Goal: Task Accomplishment & Management: Manage account settings

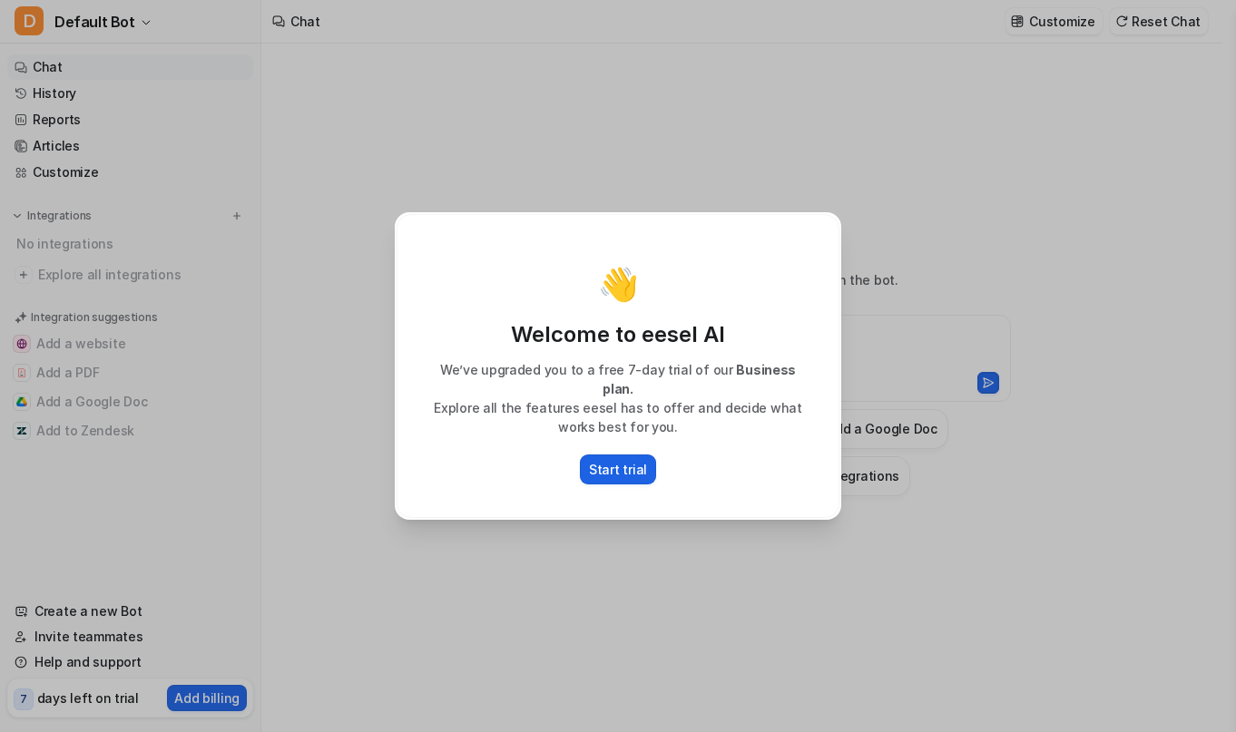
click at [625, 460] on p "Start trial" at bounding box center [618, 469] width 58 height 19
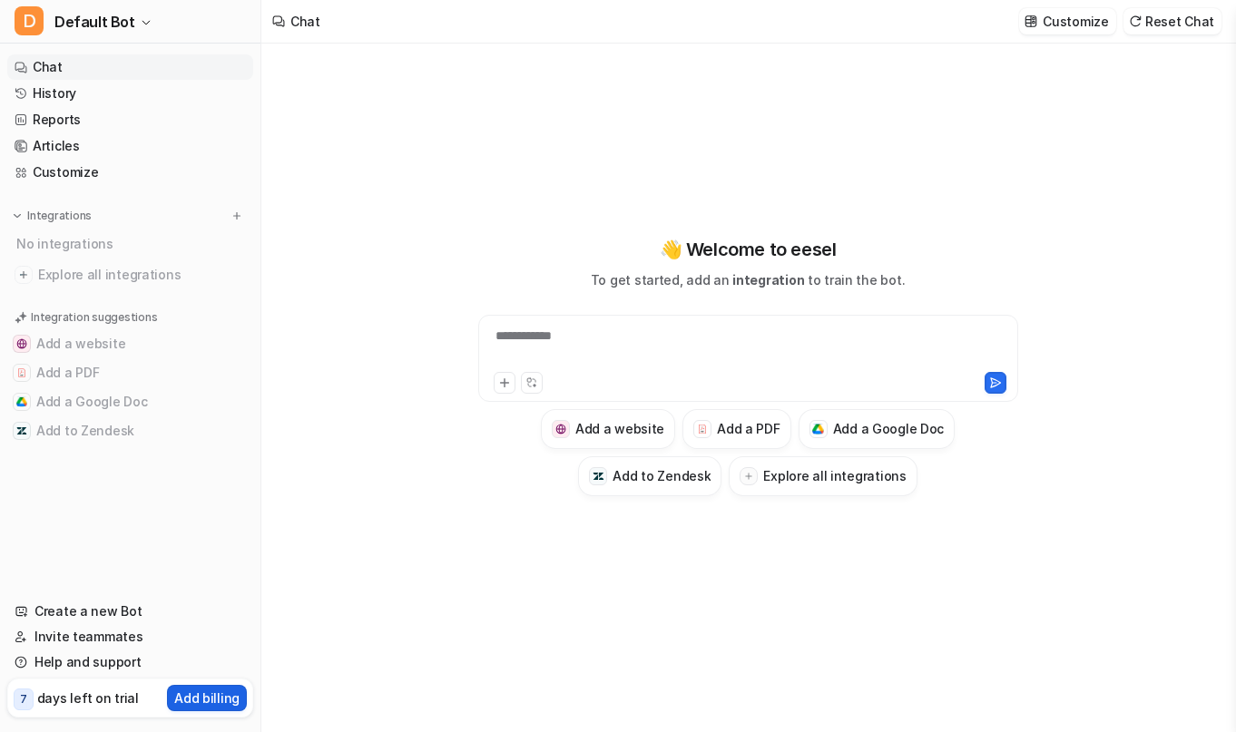
click at [195, 691] on p "Add billing" at bounding box center [206, 698] width 65 height 19
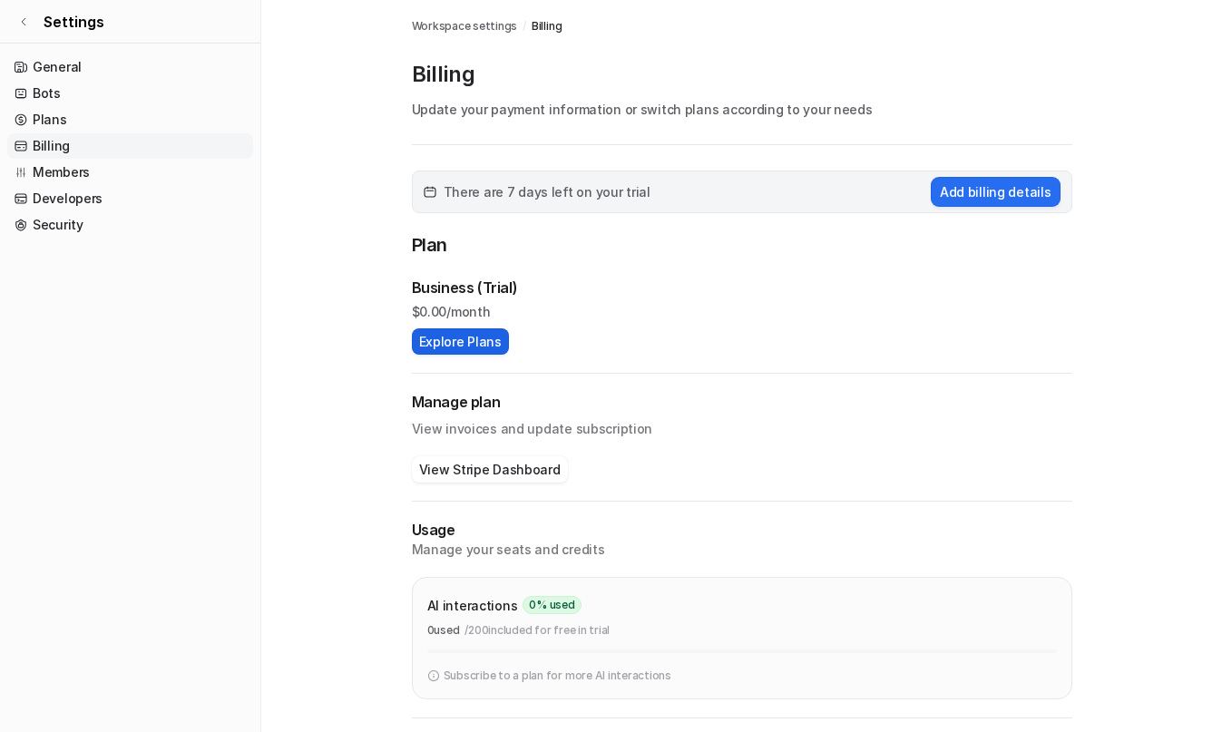
click at [457, 347] on button "Explore Plans" at bounding box center [460, 341] width 97 height 26
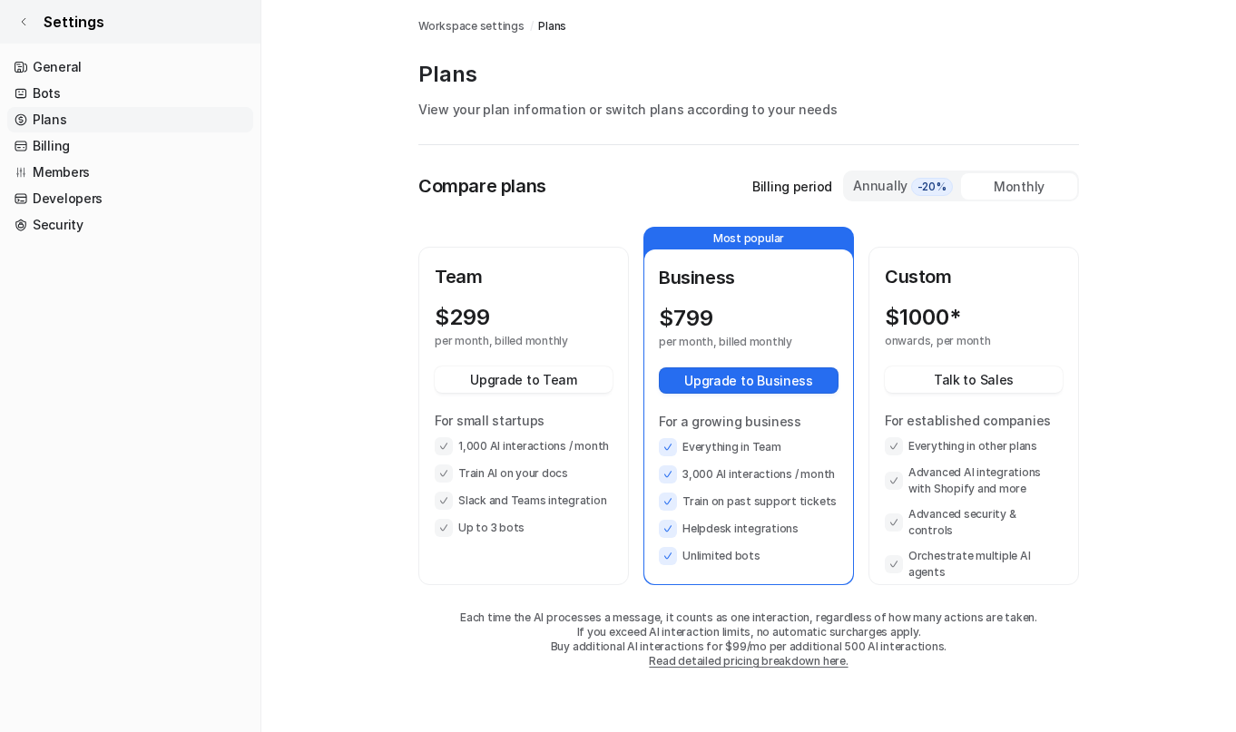
click at [25, 15] on link "Settings" at bounding box center [130, 22] width 260 height 44
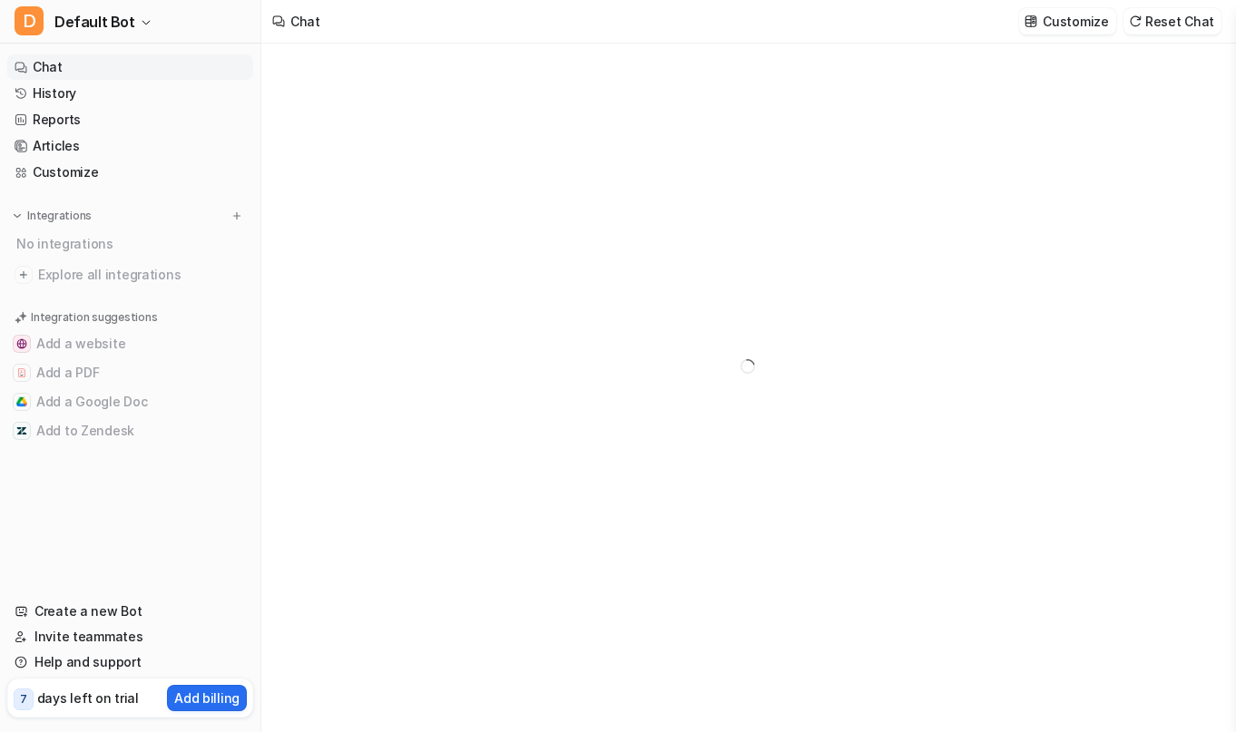
type textarea "**********"
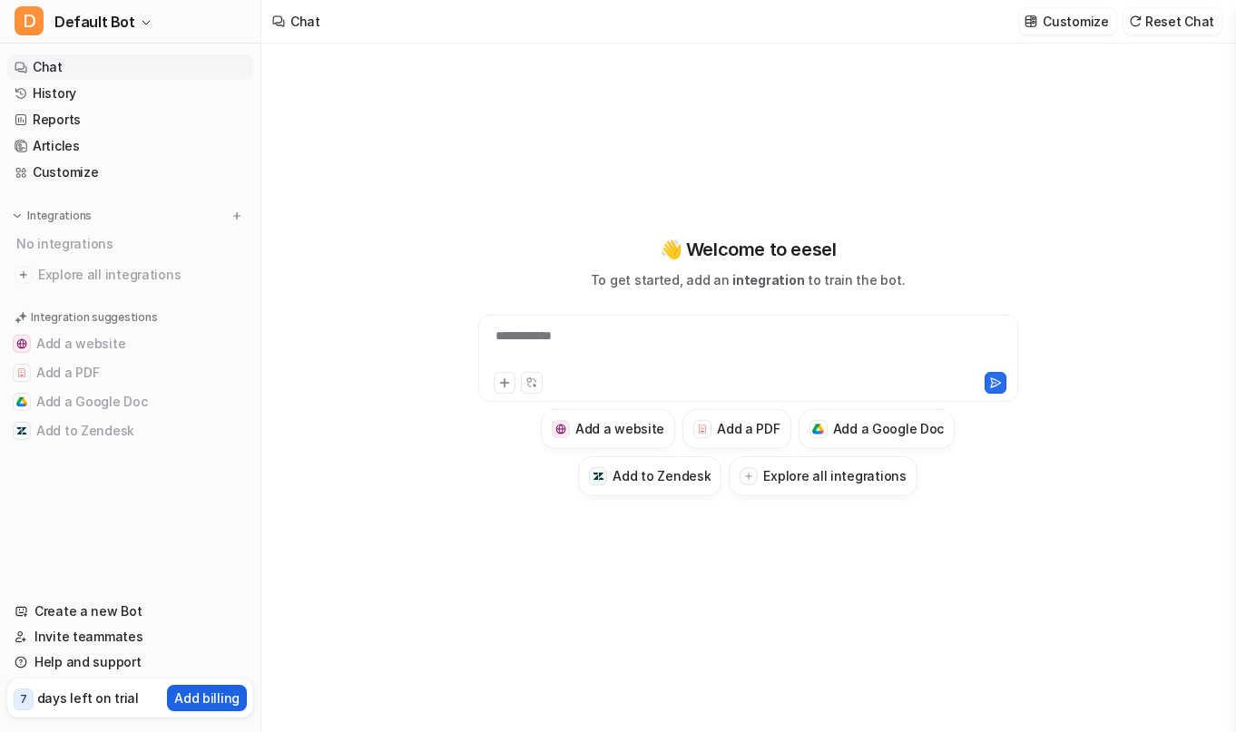
click at [213, 708] on button "Add billing" at bounding box center [207, 698] width 80 height 26
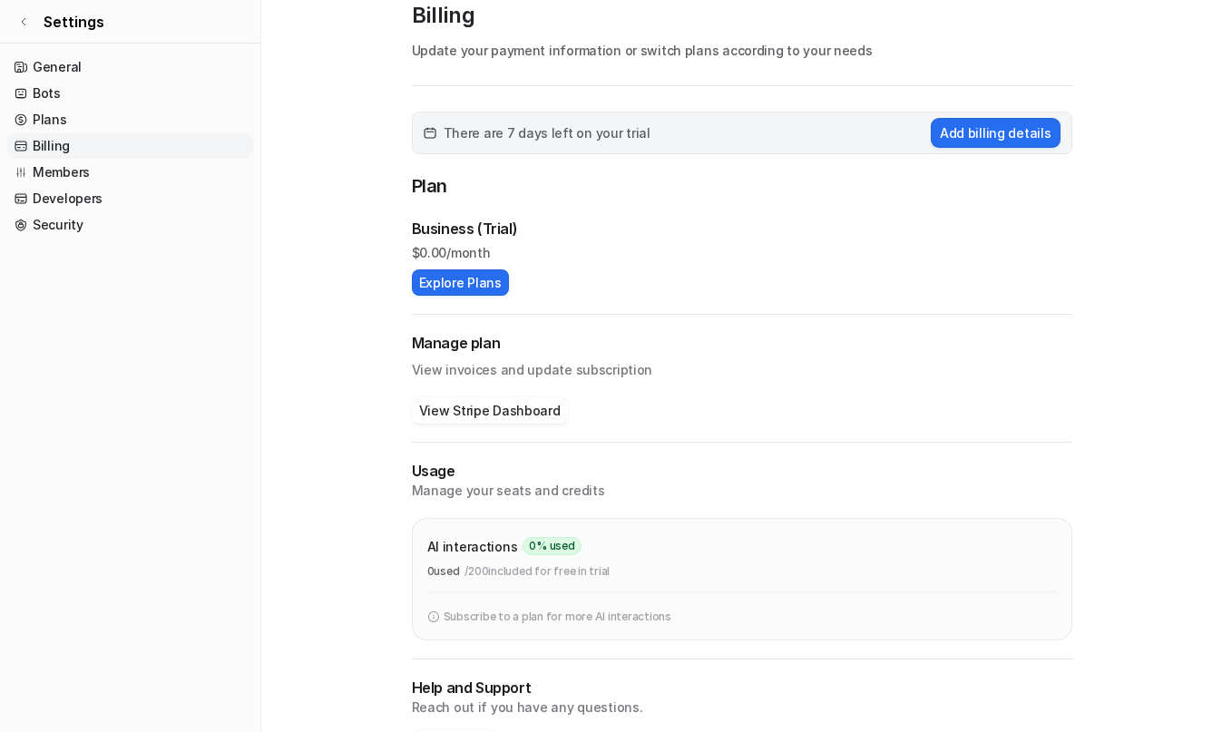
scroll to position [120, 0]
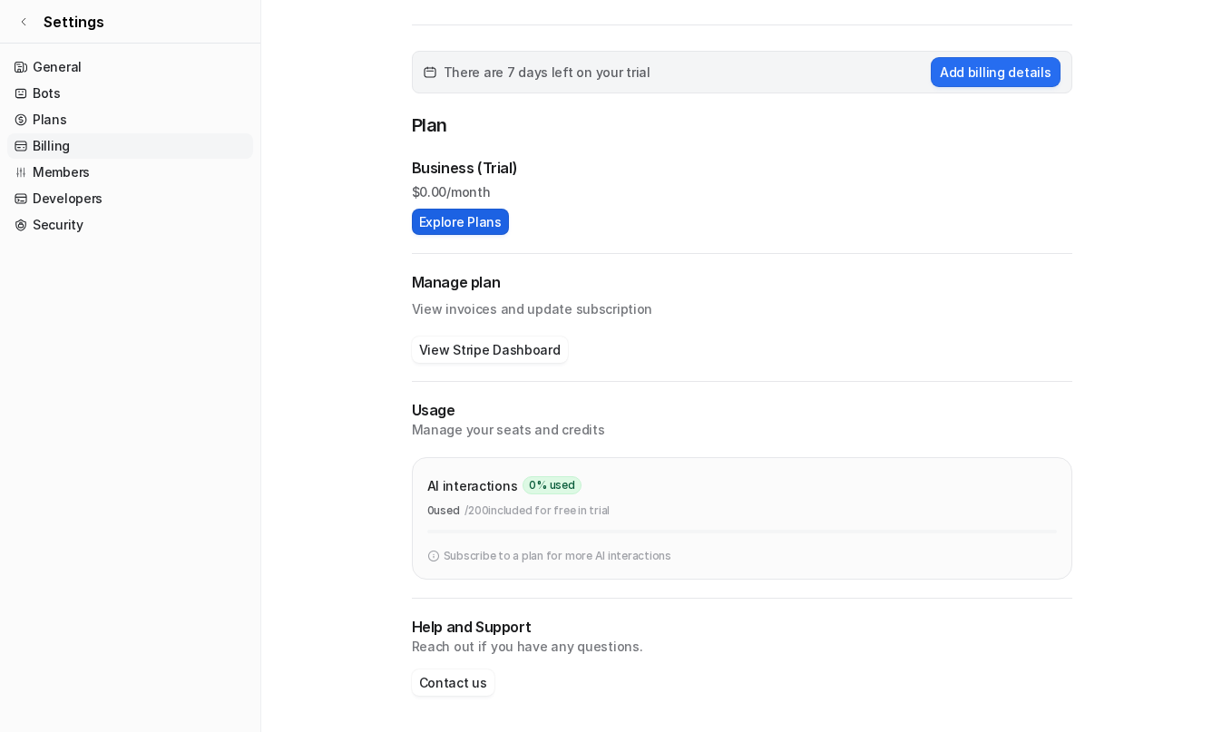
click at [464, 211] on button "Explore Plans" at bounding box center [460, 222] width 97 height 26
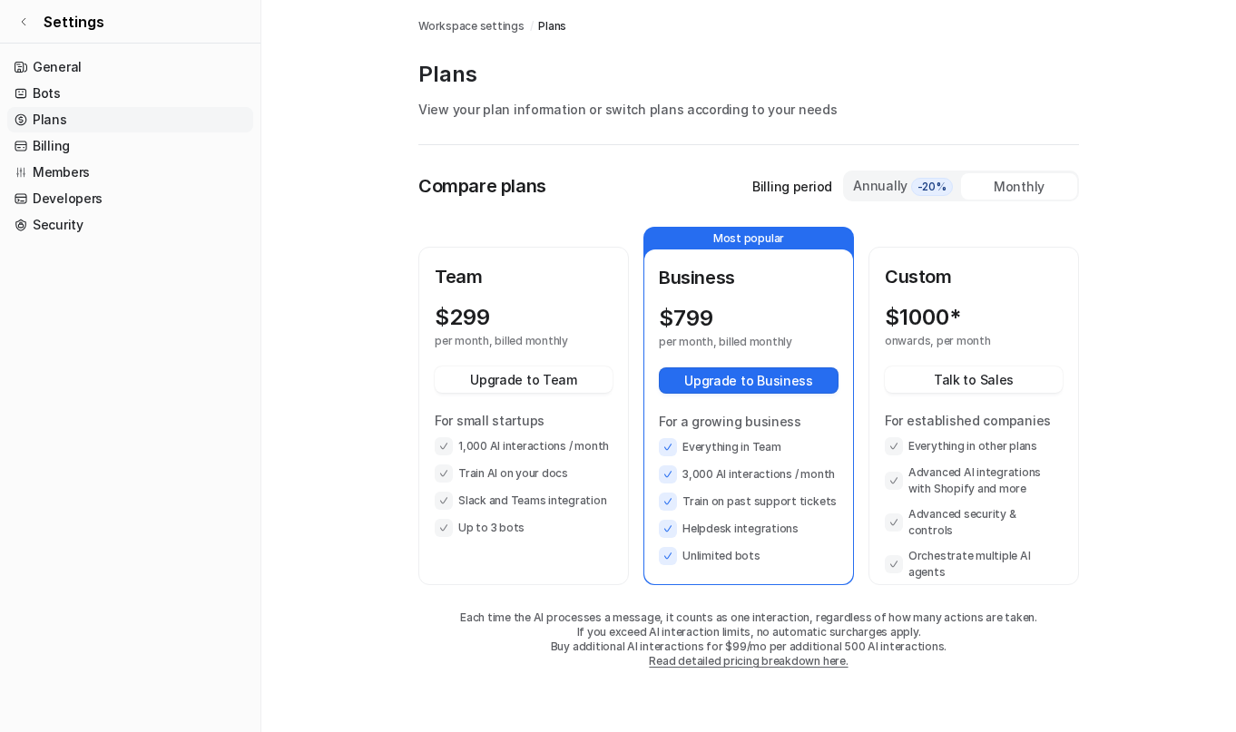
click at [1029, 183] on div "Monthly" at bounding box center [1019, 186] width 116 height 26
click at [937, 184] on span "-20%" at bounding box center [932, 187] width 42 height 18
click at [999, 187] on div "Monthly" at bounding box center [1019, 186] width 116 height 26
click at [85, 67] on link "General" at bounding box center [130, 66] width 246 height 25
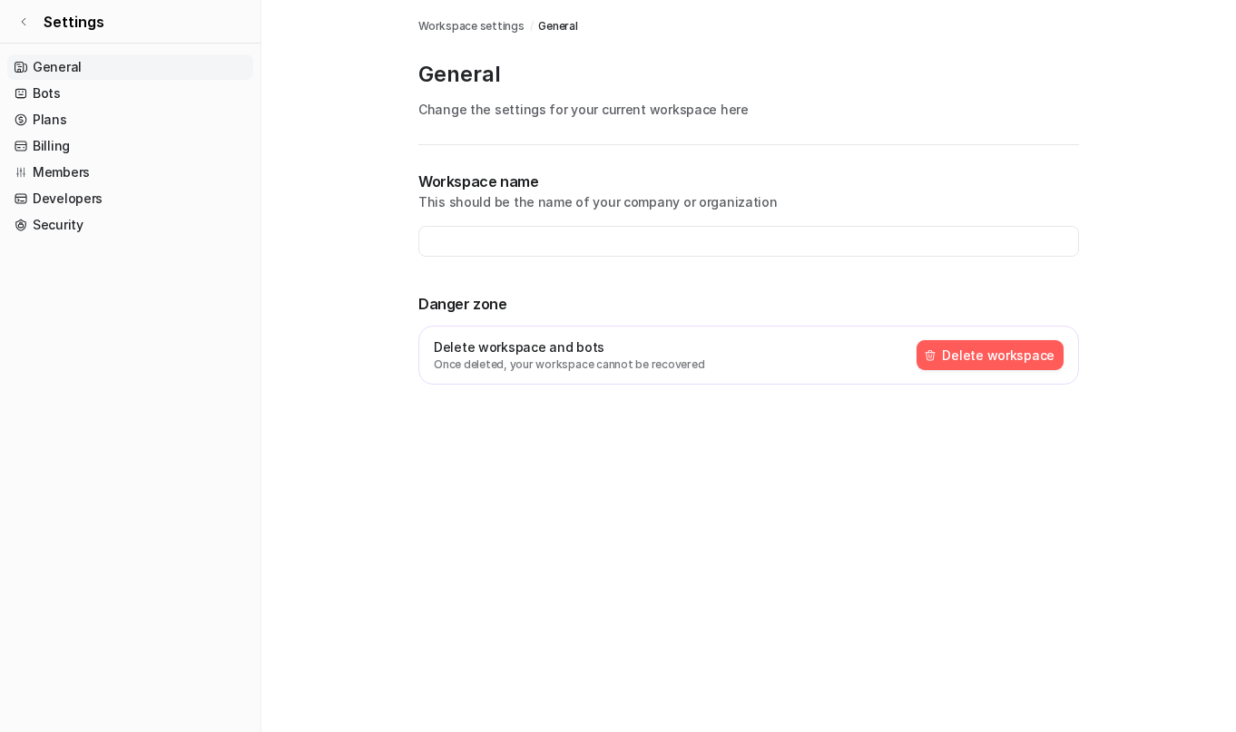
type input "**********"
click at [25, 16] on icon at bounding box center [23, 21] width 11 height 11
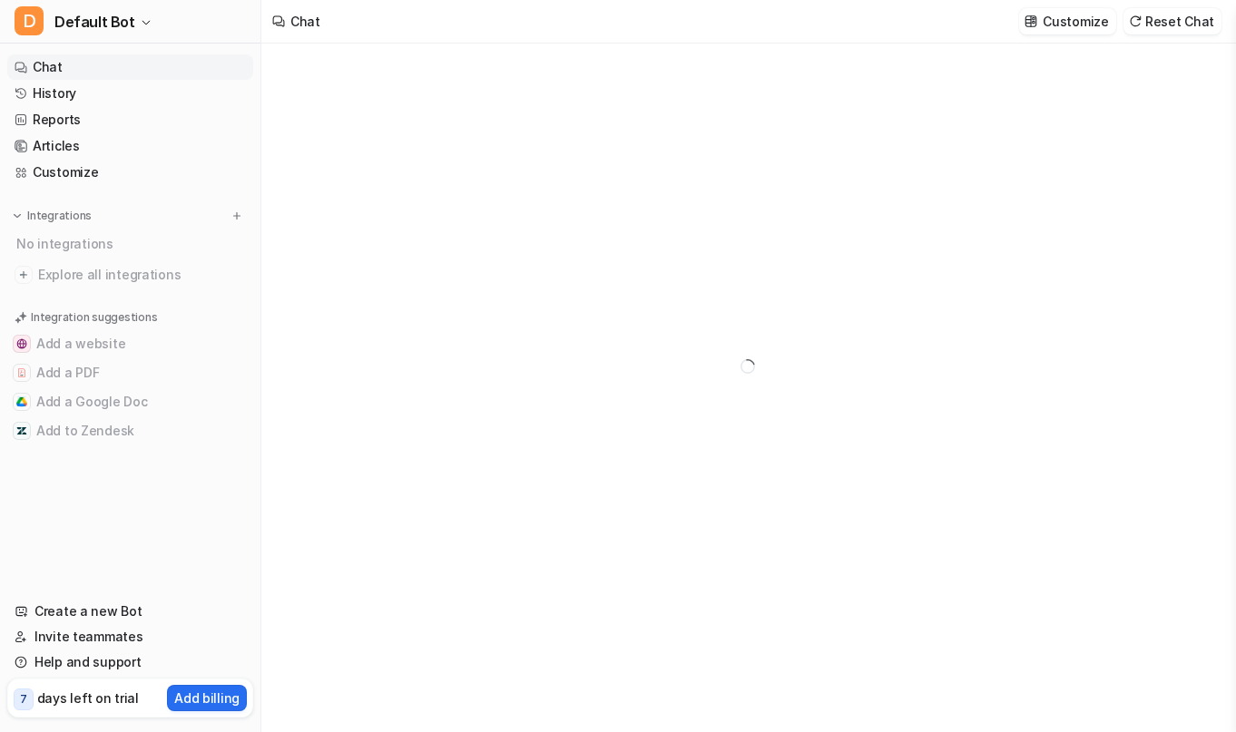
type textarea "**********"
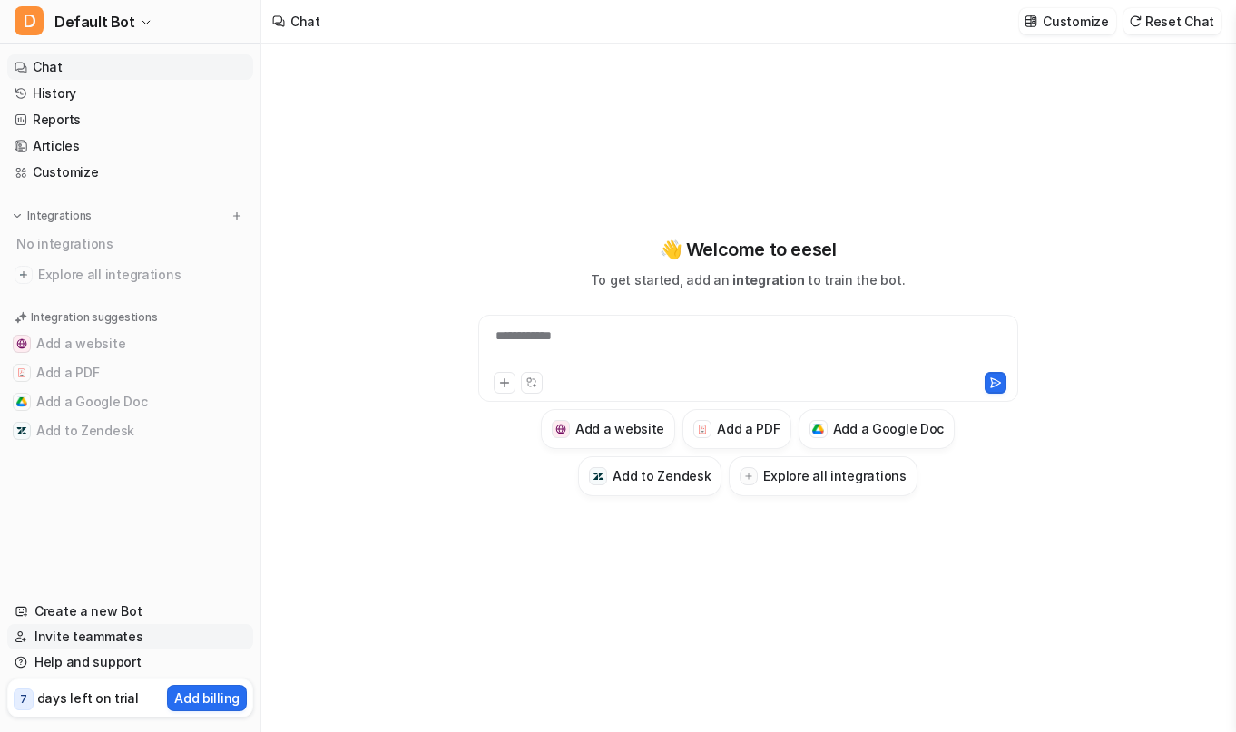
click at [93, 639] on link "Invite teammates" at bounding box center [130, 636] width 246 height 25
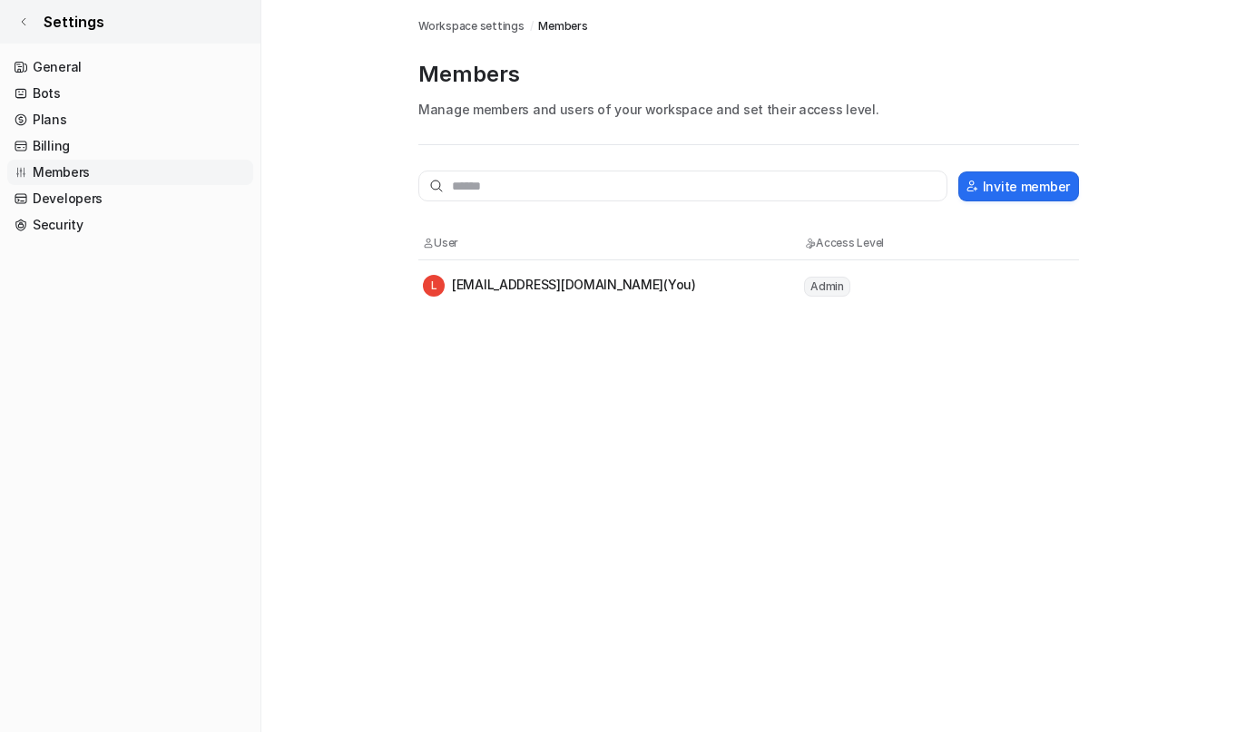
click at [28, 19] on icon at bounding box center [23, 21] width 11 height 11
